Goal: Contribute content: Contribute content

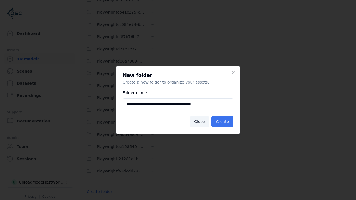
type input "**********"
click at [223, 122] on button "Create" at bounding box center [222, 121] width 22 height 11
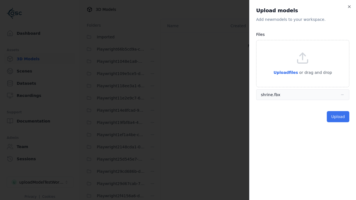
click at [339, 117] on button "Upload" at bounding box center [338, 116] width 23 height 11
